Goal: Information Seeking & Learning: Learn about a topic

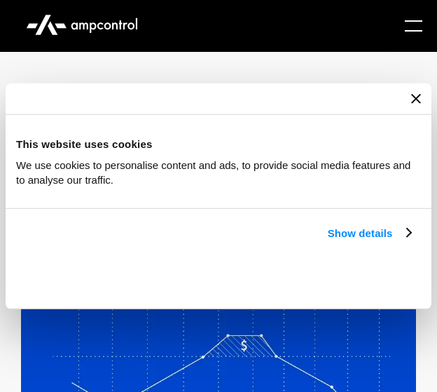
click at [410, 100] on div at bounding box center [219, 99] width 426 height 32
click at [420, 95] on icon "Close banner" at bounding box center [416, 98] width 10 height 10
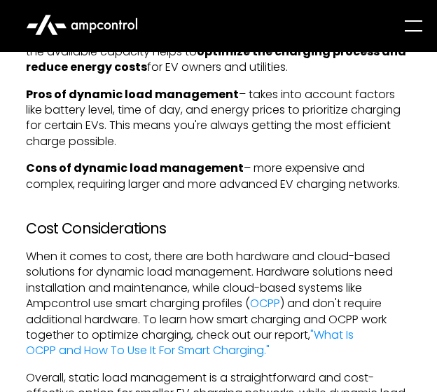
scroll to position [1751, 0]
